Goal: Obtain resource: Download file/media

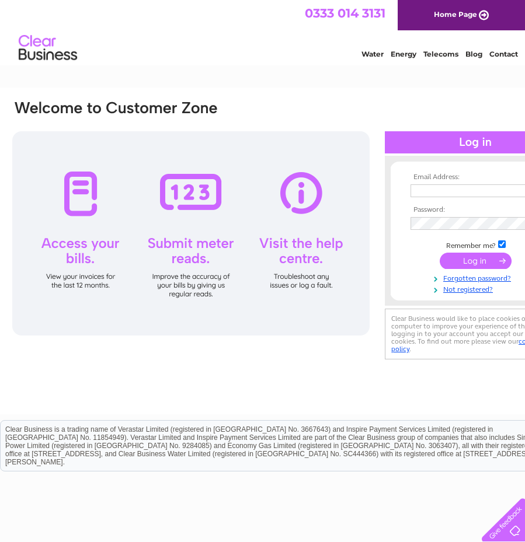
drag, startPoint x: 437, startPoint y: 197, endPoint x: 432, endPoint y: 190, distance: 8.4
click at [437, 197] on input "text" at bounding box center [470, 191] width 120 height 13
paste input "dawn_humphreys@btconnect.com"
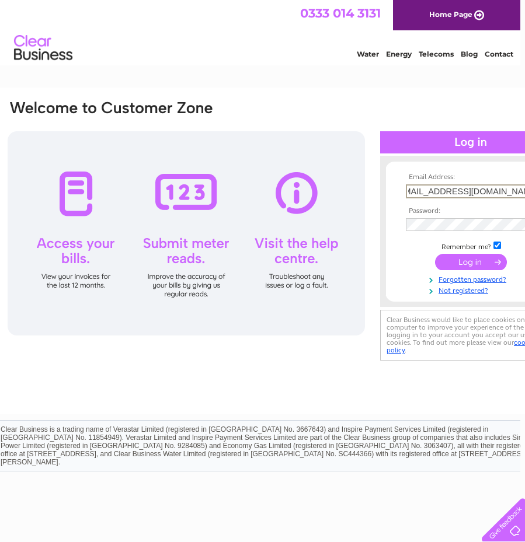
type input "dawn_humphreys@btconnect.com"
click at [454, 262] on input "submit" at bounding box center [471, 262] width 72 height 16
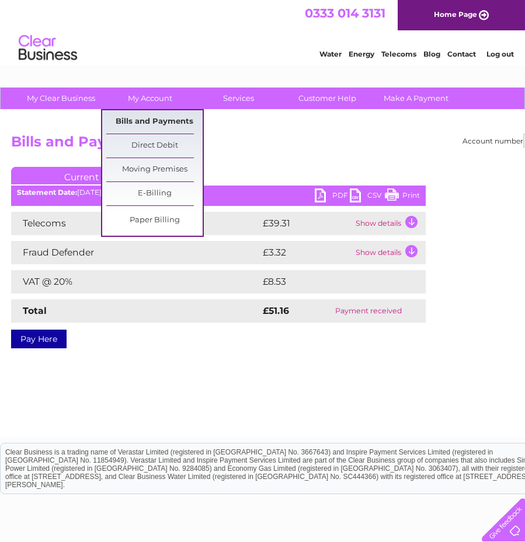
click at [152, 117] on link "Bills and Payments" at bounding box center [154, 121] width 96 height 23
click at [156, 126] on link "Bills and Payments" at bounding box center [154, 121] width 96 height 23
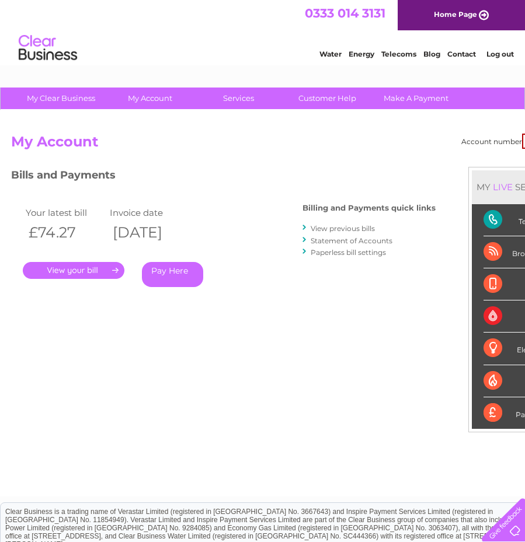
scroll to position [0, 53]
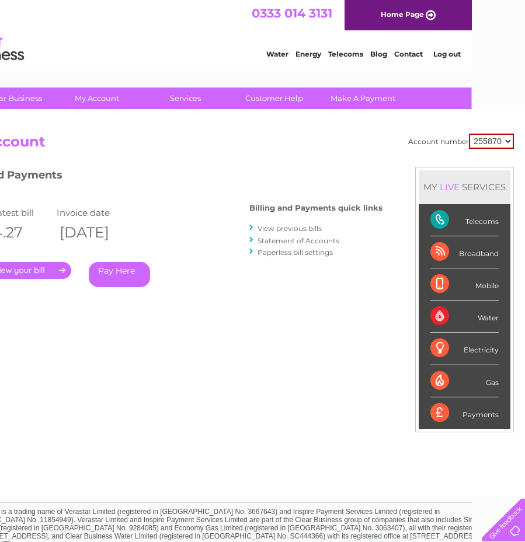
drag, startPoint x: 258, startPoint y: 234, endPoint x: 348, endPoint y: 234, distance: 90.5
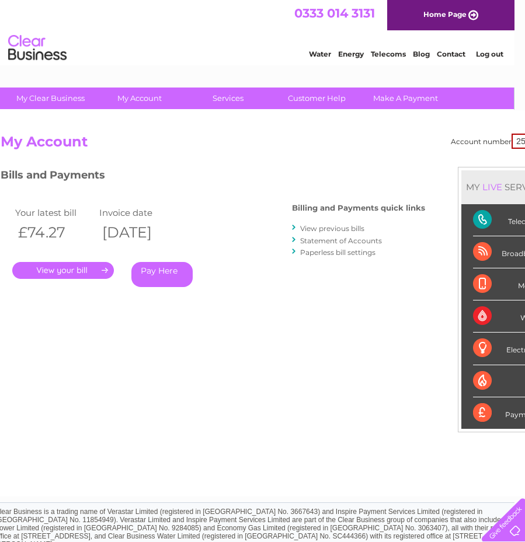
drag, startPoint x: 330, startPoint y: 239, endPoint x: 305, endPoint y: 244, distance: 25.5
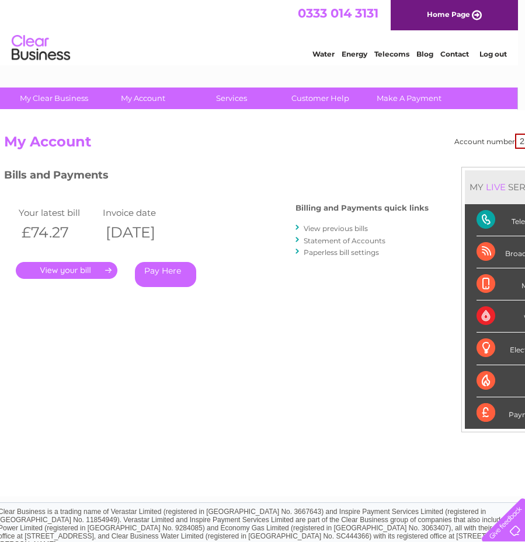
click at [335, 227] on link "View previous bills" at bounding box center [336, 228] width 64 height 9
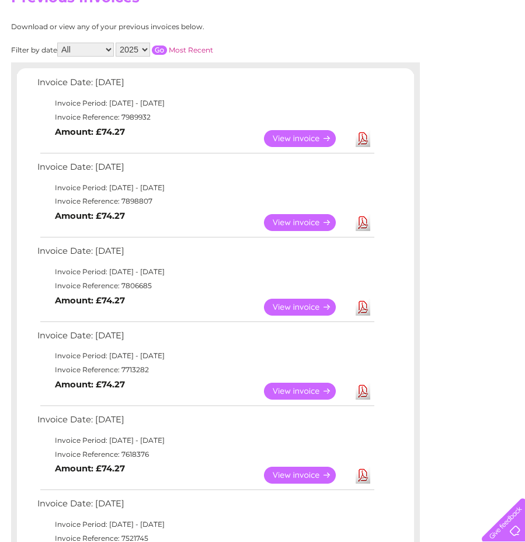
scroll to position [175, 0]
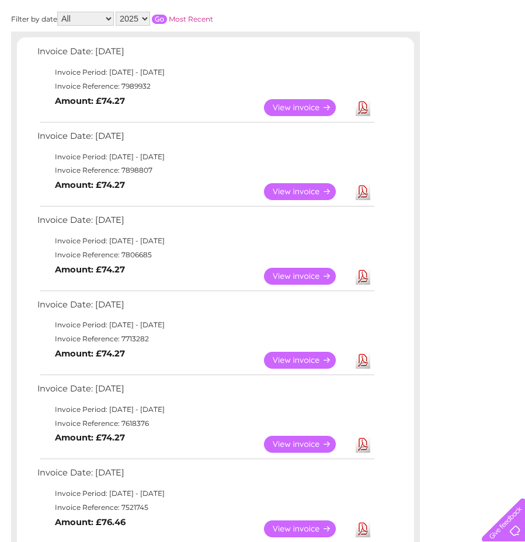
click at [314, 280] on link "View" at bounding box center [307, 276] width 86 height 17
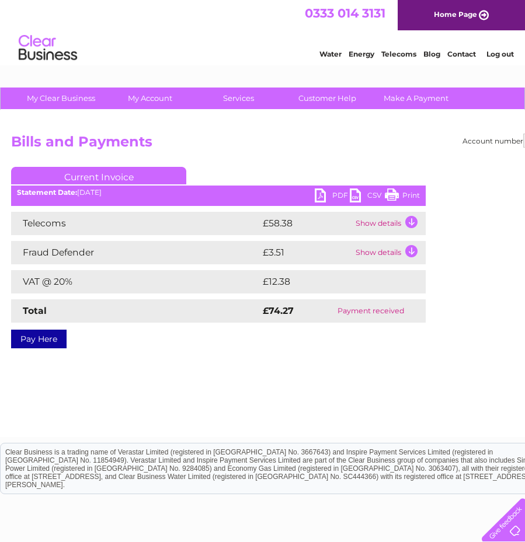
click at [325, 194] on link "PDF" at bounding box center [332, 197] width 35 height 17
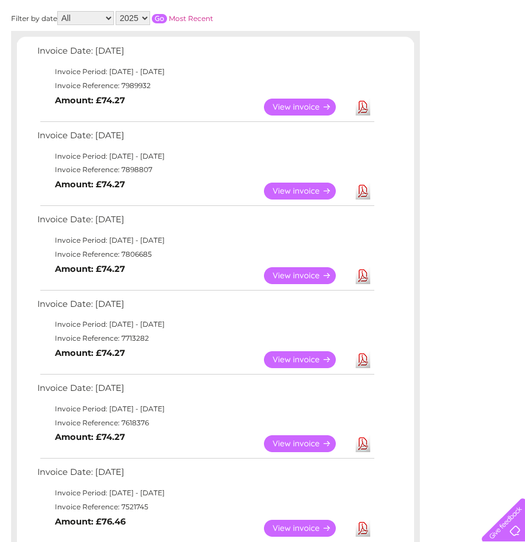
click at [299, 193] on link "View" at bounding box center [307, 191] width 86 height 17
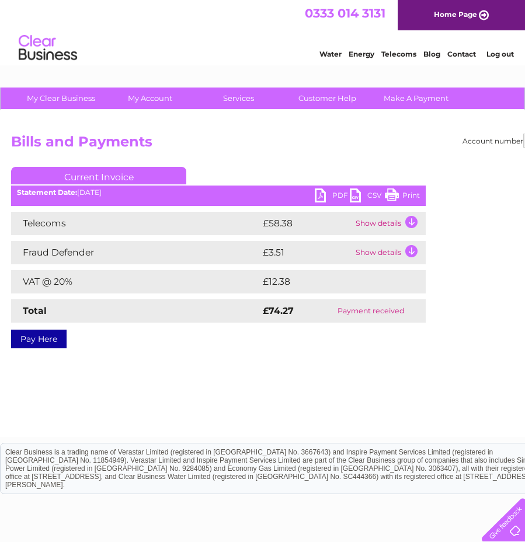
click at [323, 193] on link "PDF" at bounding box center [332, 197] width 35 height 17
